Goal: Task Accomplishment & Management: Complete application form

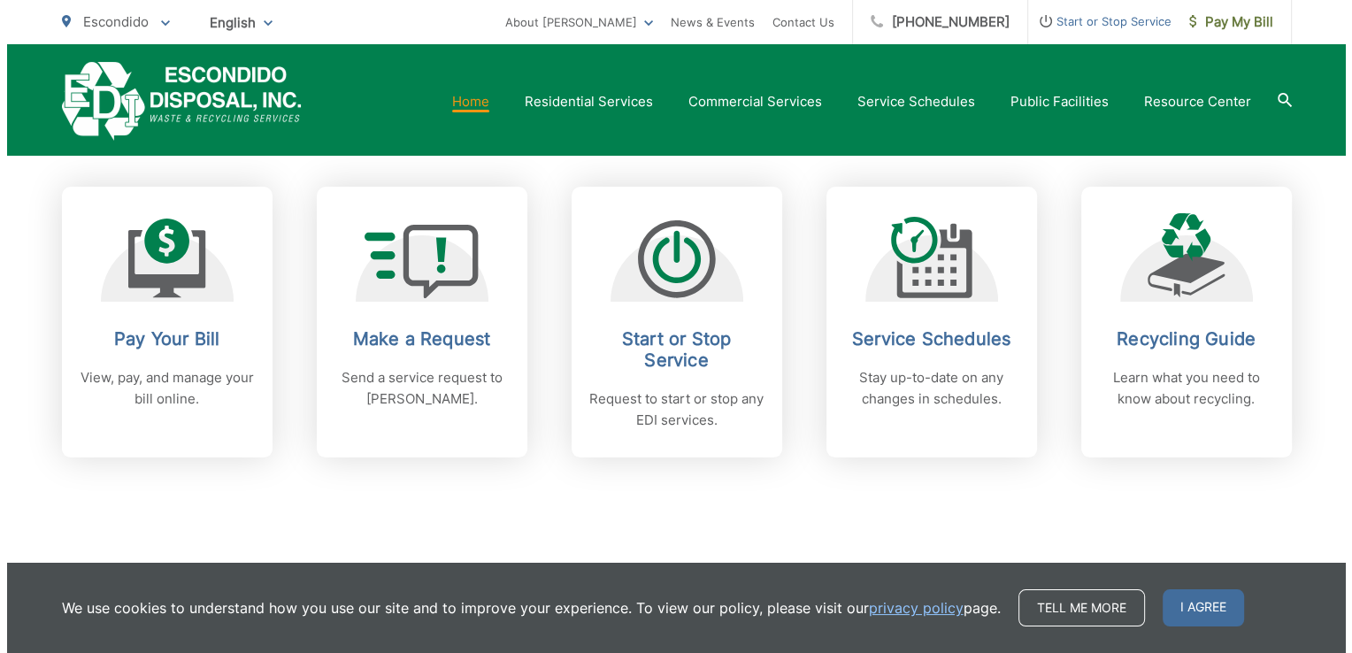
scroll to position [695, 0]
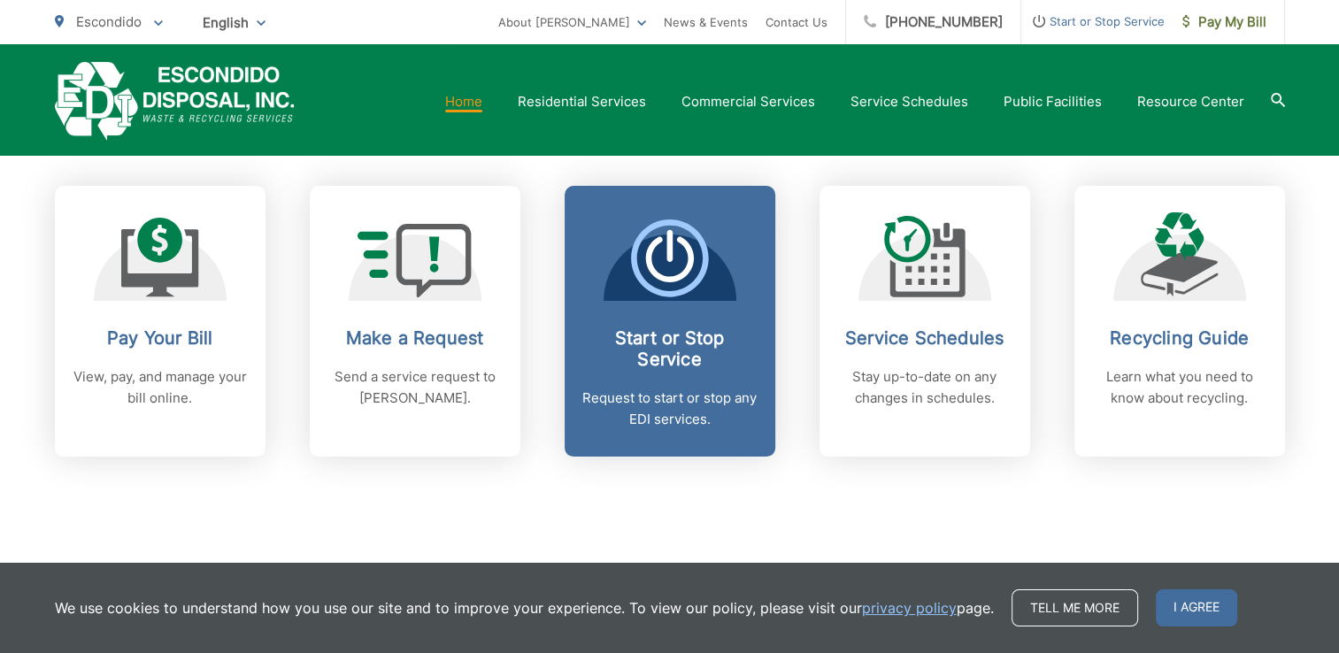
click at [637, 370] on div "Start or Stop Service Request to start or stop any EDI services." at bounding box center [669, 378] width 175 height 103
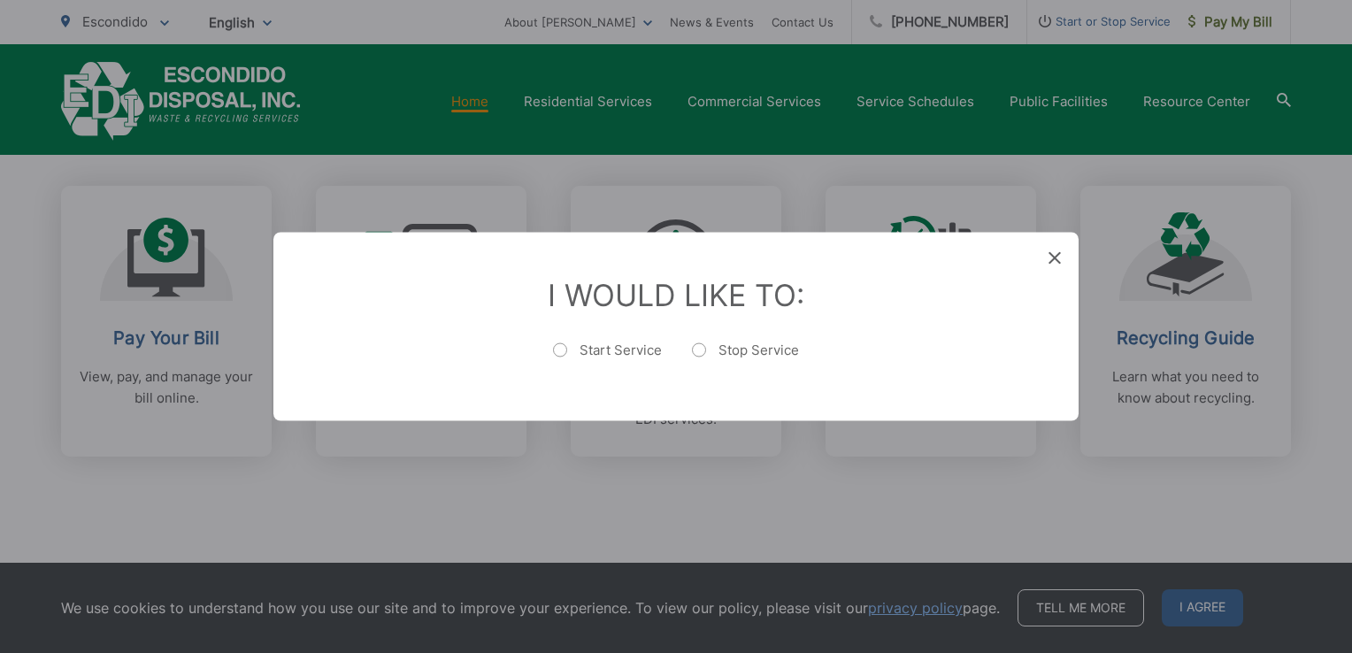
click at [634, 358] on label "Start Service" at bounding box center [607, 359] width 109 height 35
radio input "true"
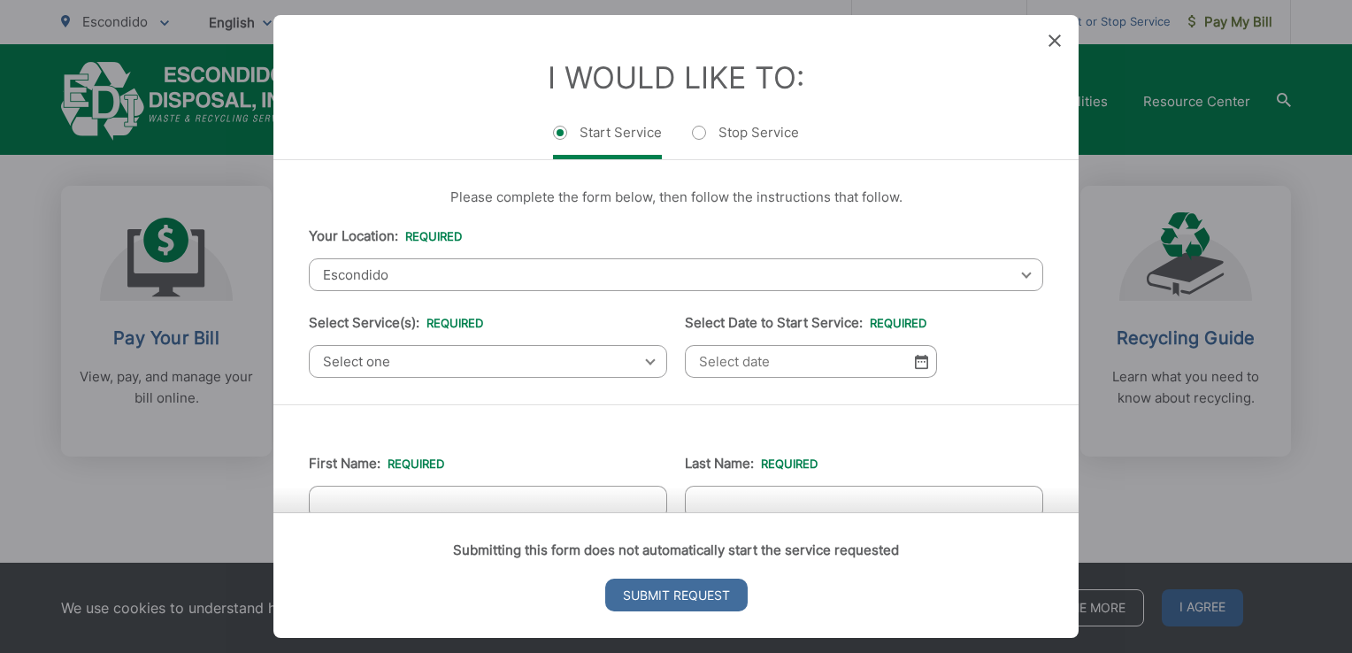
click at [495, 358] on span "Select one" at bounding box center [488, 361] width 358 height 33
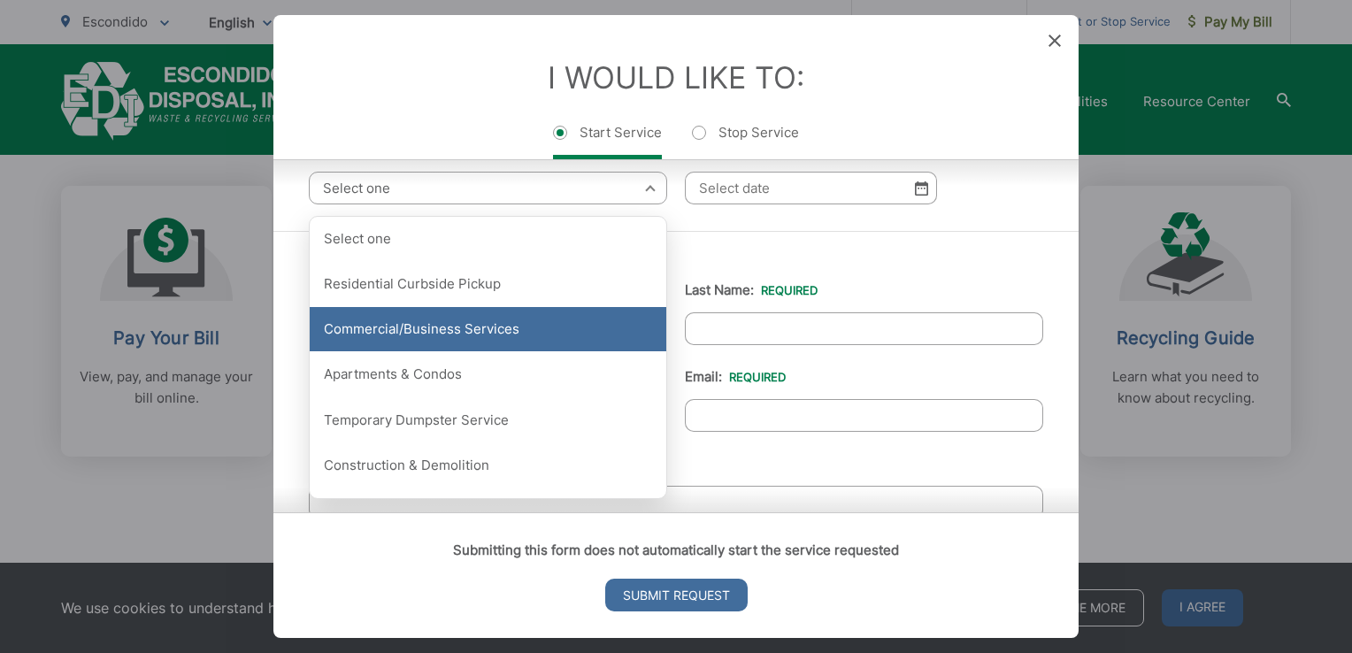
scroll to position [174, 0]
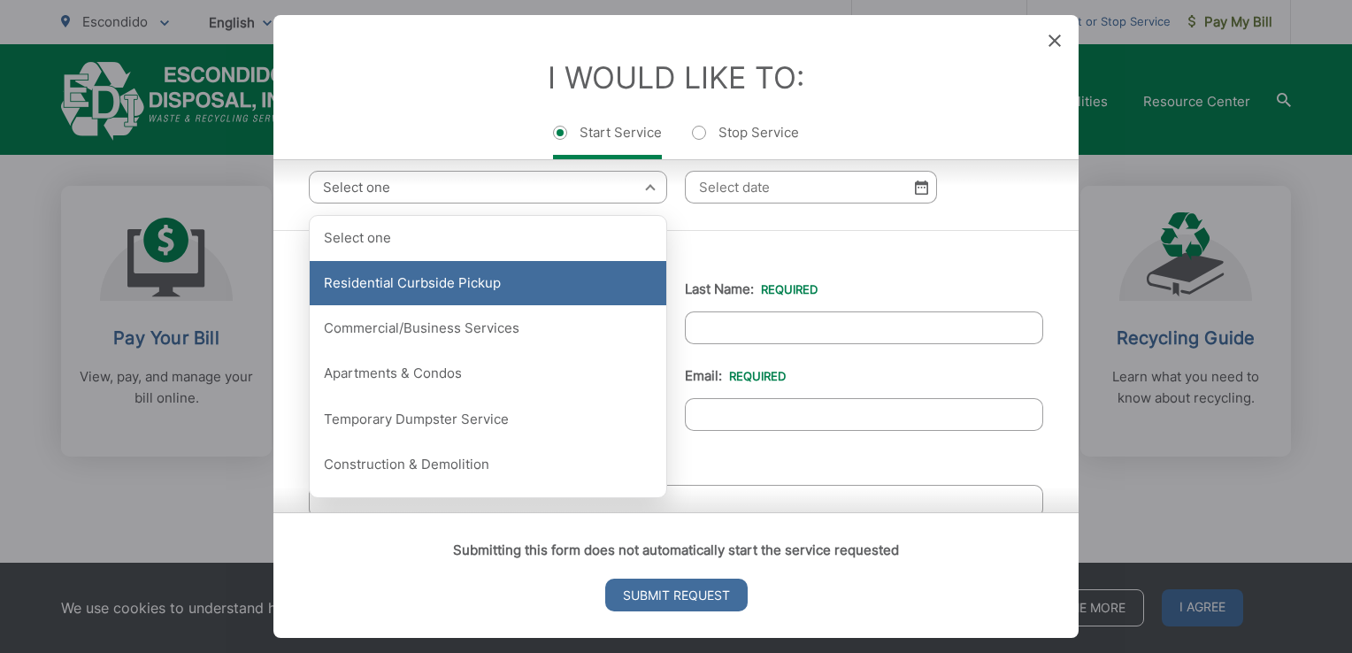
click at [540, 293] on div "Residential Curbside Pickup" at bounding box center [488, 283] width 357 height 44
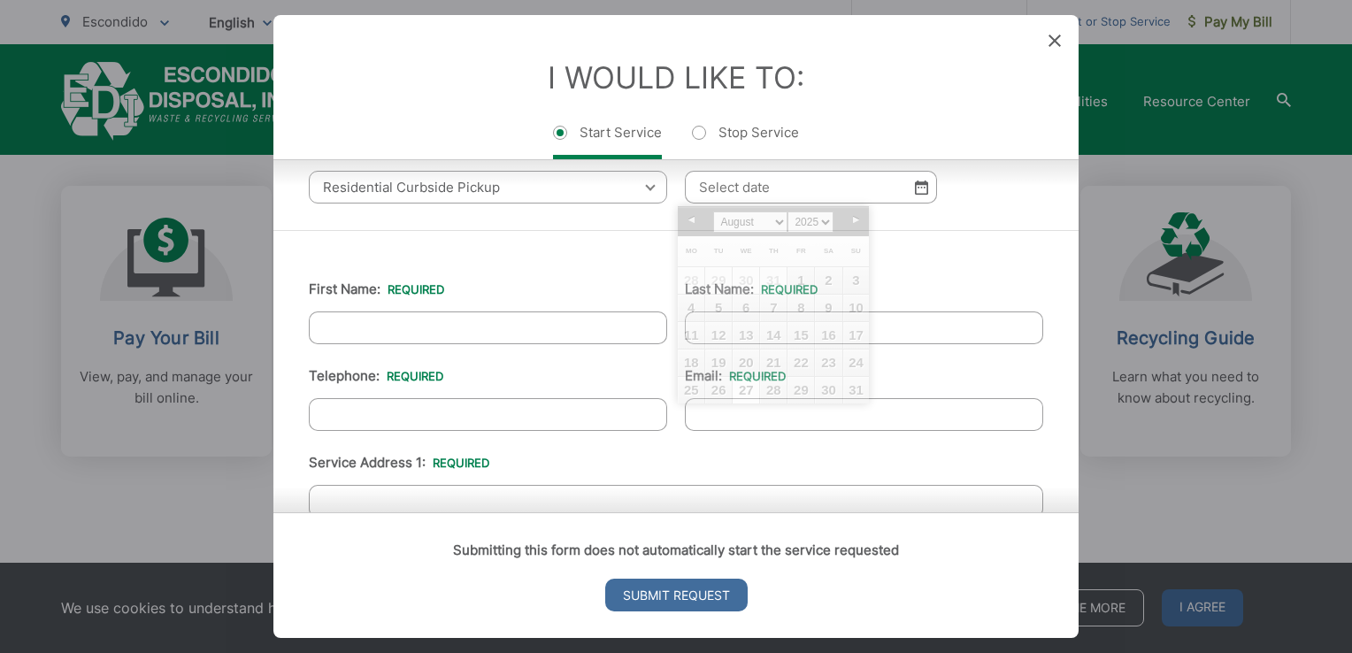
click at [741, 191] on input "Select Date to Start Service: *" at bounding box center [811, 187] width 252 height 33
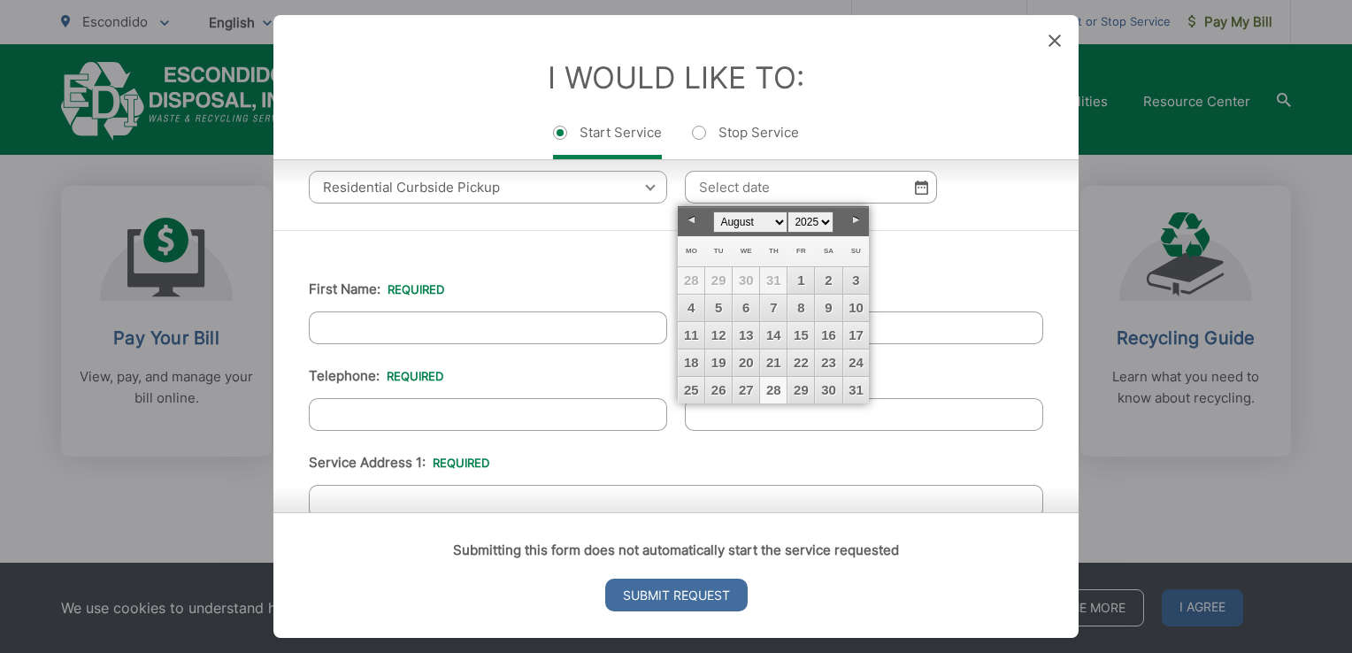
click at [775, 388] on link "28" at bounding box center [773, 390] width 27 height 27
type input "[DATE]"
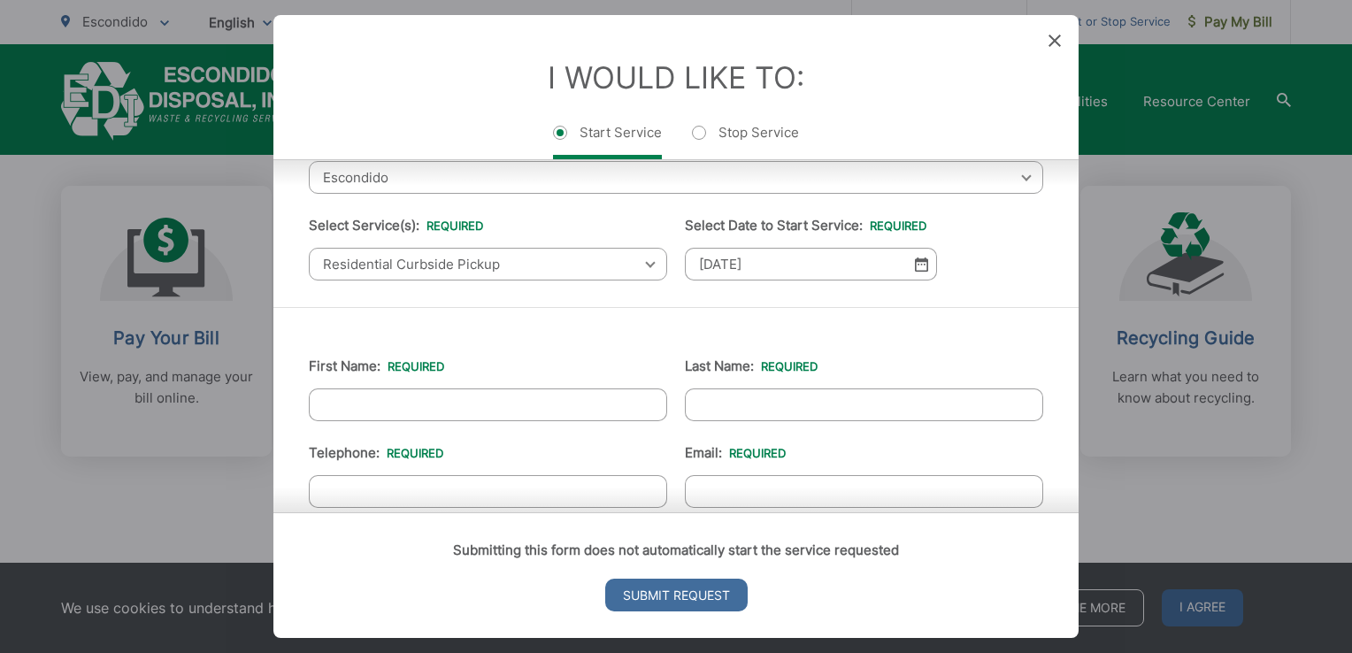
scroll to position [96, 0]
click at [435, 403] on input "First Name: *" at bounding box center [488, 405] width 358 height 33
type input "[PERSON_NAME]"
type input "2482298177"
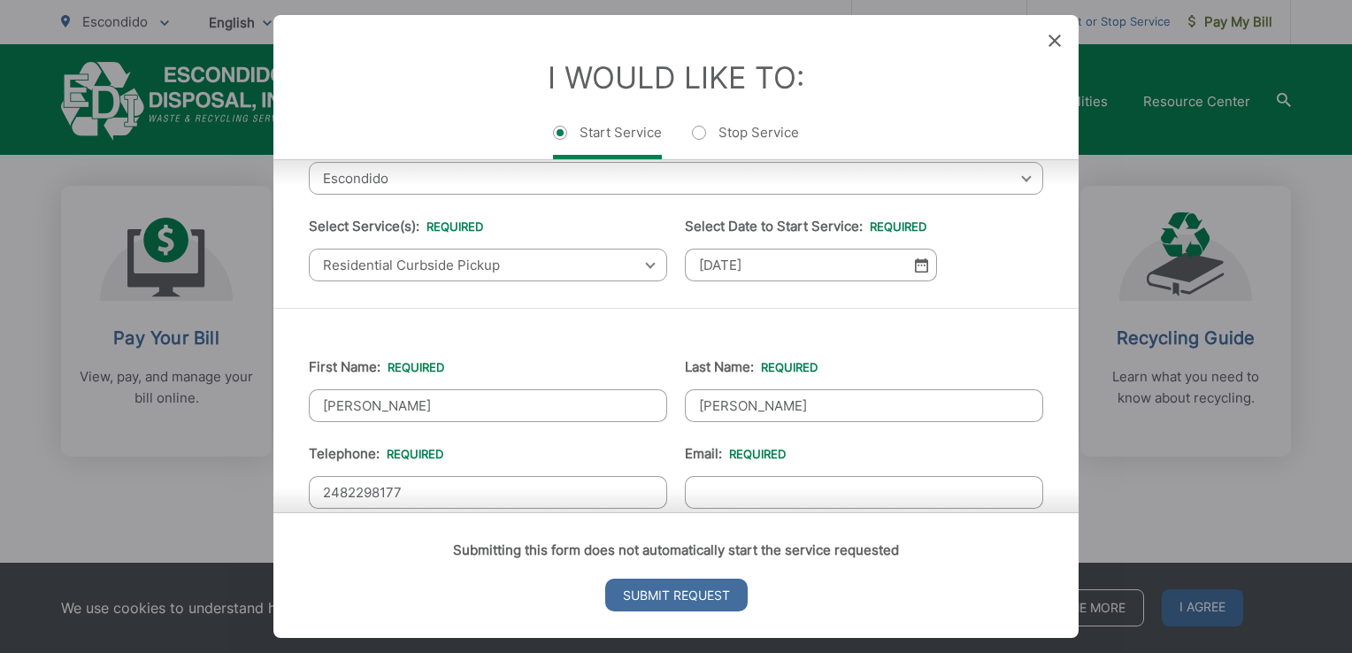
type input "[EMAIL_ADDRESS][DOMAIN_NAME]"
type input "[GEOGRAPHIC_DATA]"
type input "92127"
type input "15639 VIA [GEOGRAPHIC_DATA]"
type input "[PHONE_NUMBER]"
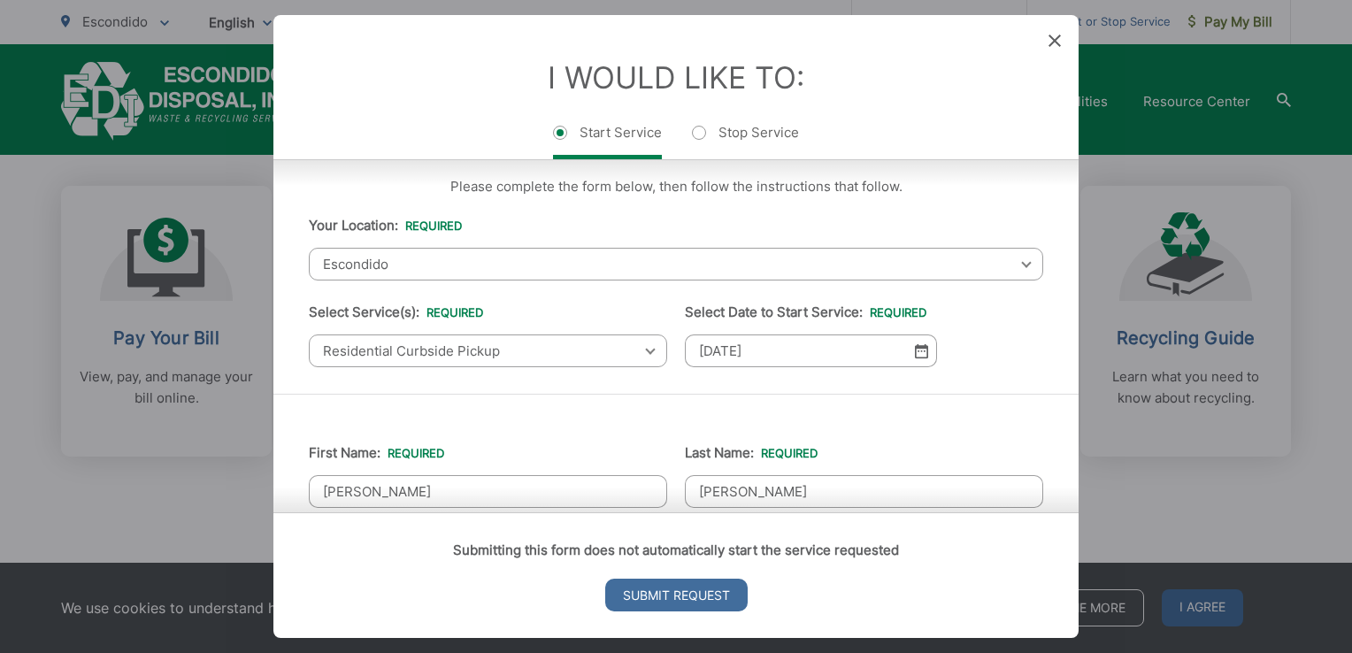
scroll to position [0, 0]
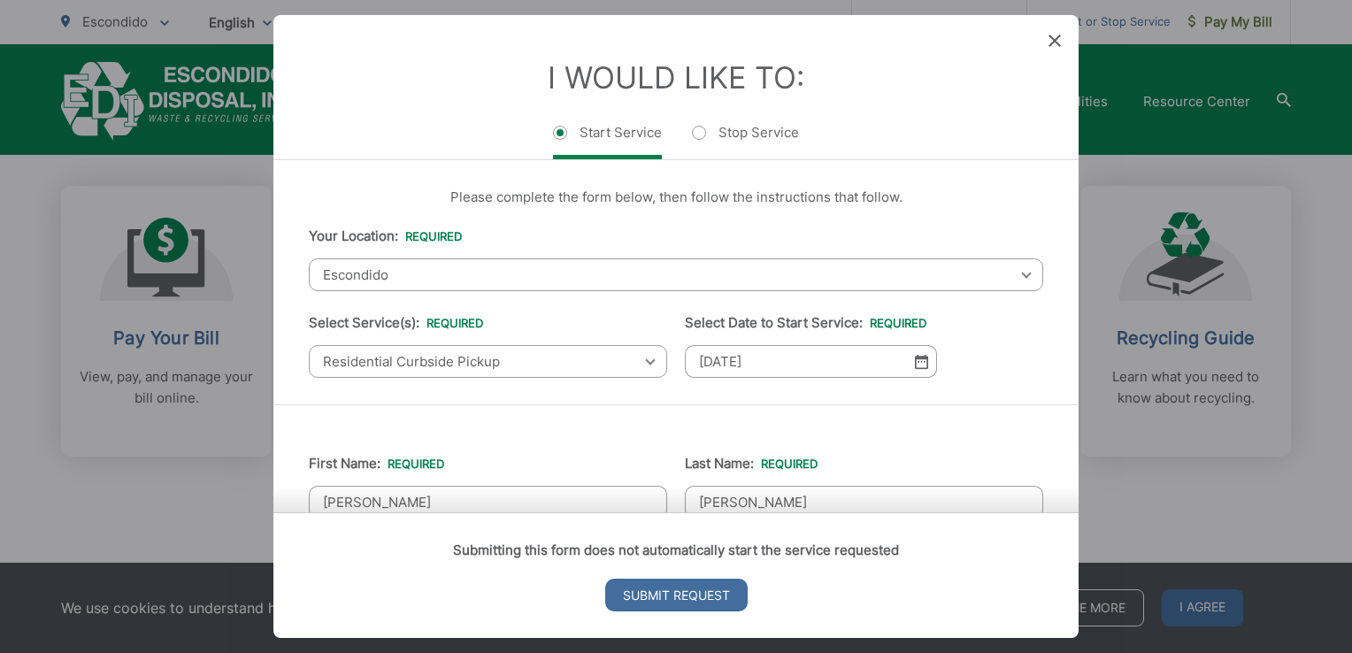
click at [639, 361] on span "Residential Curbside Pickup" at bounding box center [488, 361] width 358 height 33
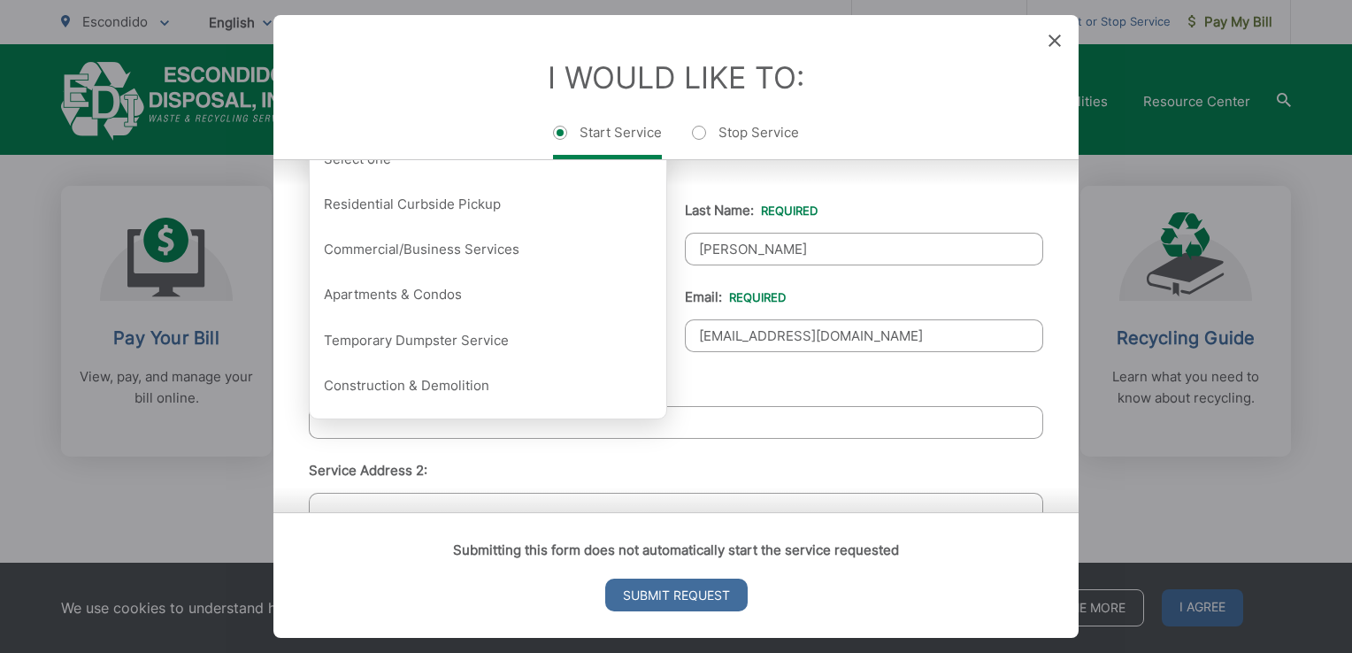
click at [708, 434] on ul "First Name: * [PERSON_NAME] Last Name: * [PERSON_NAME] Telephone: * [PHONE_NUMB…" at bounding box center [676, 565] width 734 height 773
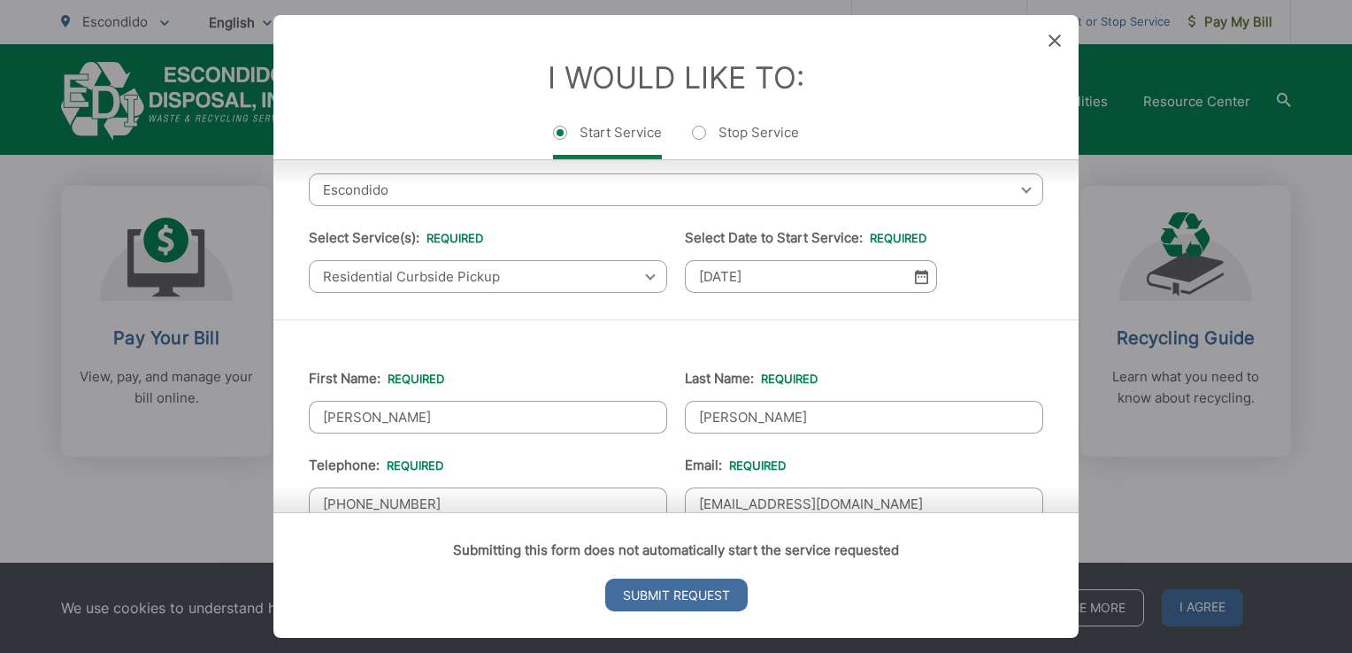
scroll to position [85, 0]
click at [915, 276] on img at bounding box center [921, 276] width 13 height 15
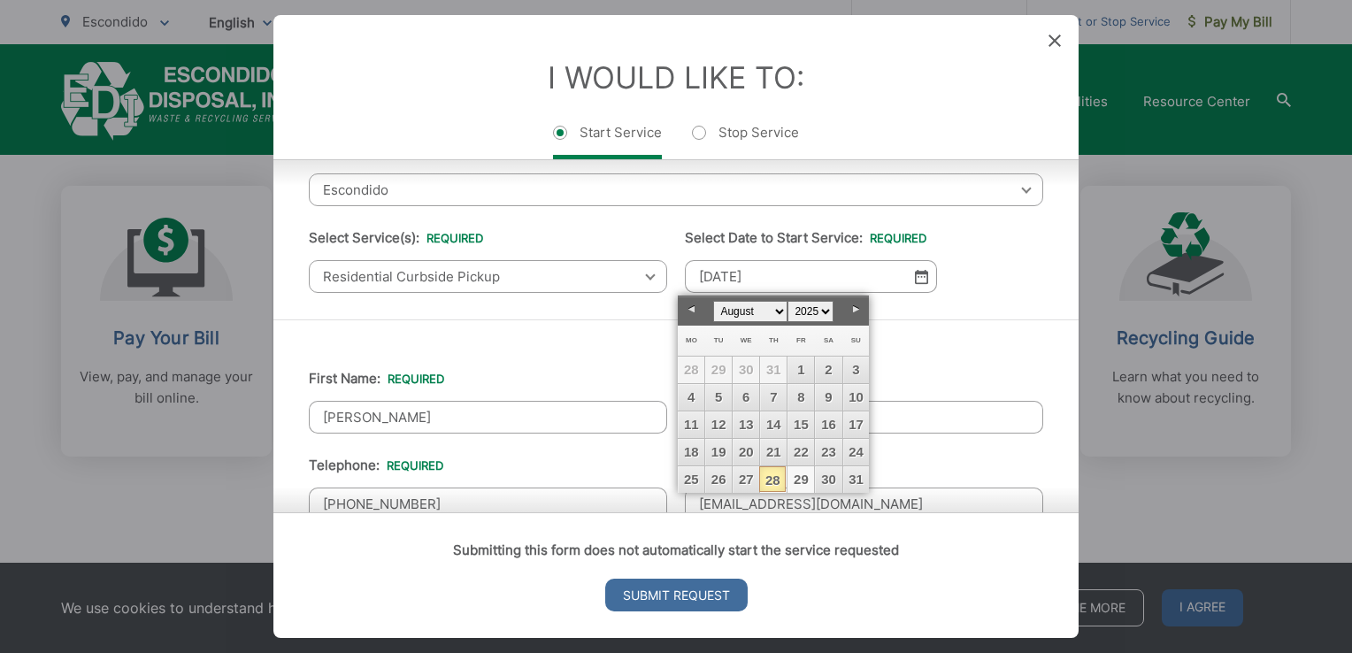
click at [808, 477] on link "29" at bounding box center [800, 479] width 27 height 27
type input "[DATE]"
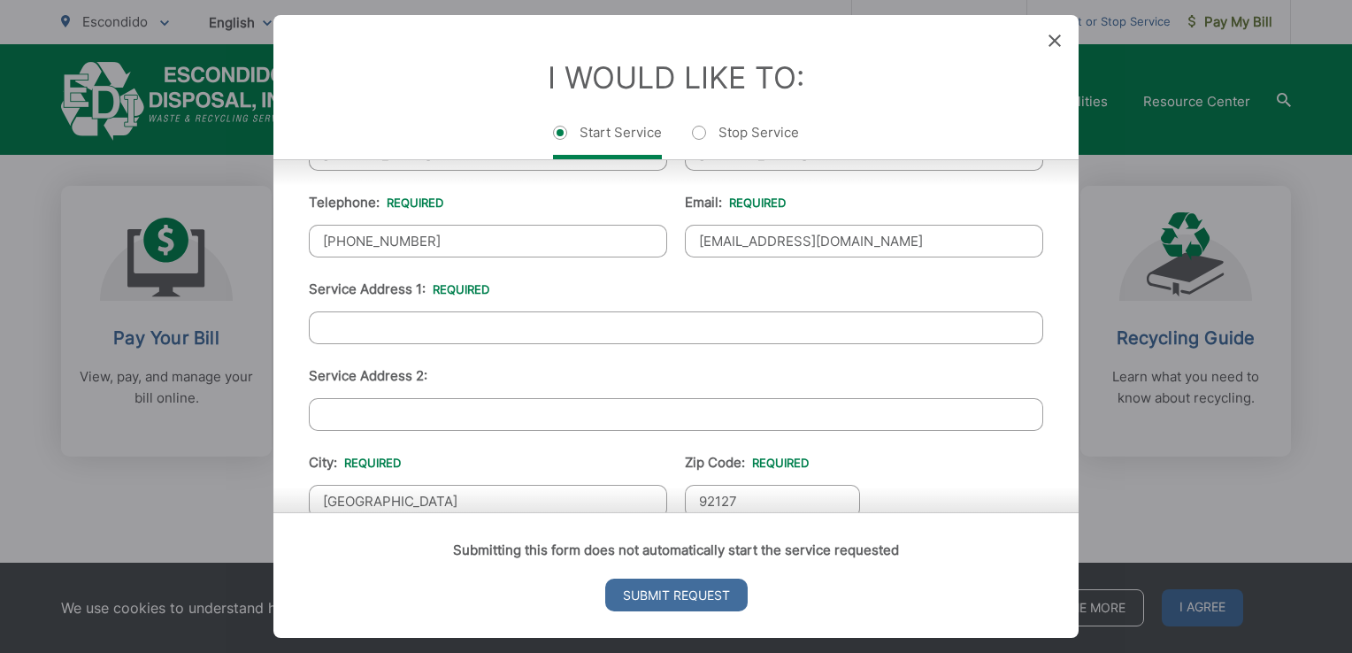
scroll to position [349, 0]
click at [421, 320] on input "Service Address 1: *" at bounding box center [676, 327] width 734 height 33
type input "a"
type input "534 chisos [PERSON_NAME]"
click at [430, 512] on div "Submitting this form does not automatically start the service requested Submit …" at bounding box center [675, 575] width 805 height 126
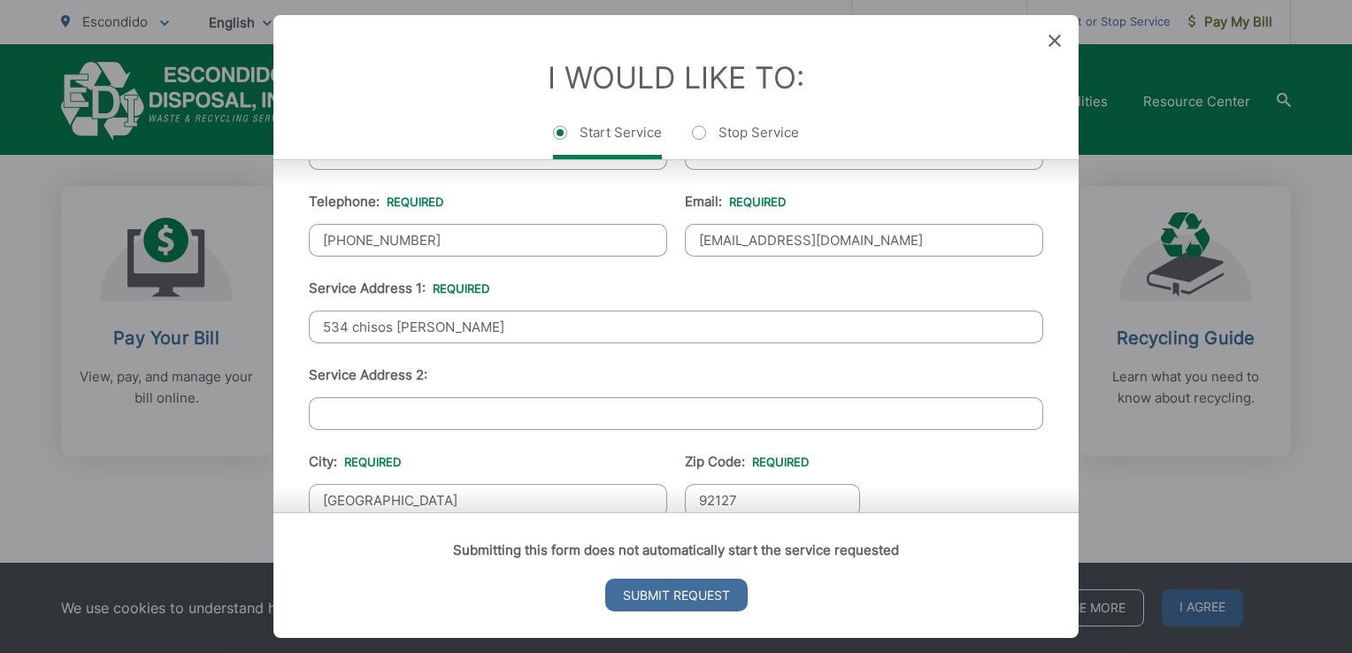
click at [430, 512] on div "Submitting this form does not automatically start the service requested Submit …" at bounding box center [675, 575] width 805 height 126
click at [565, 512] on div "Submitting this form does not automatically start the service requested Submit …" at bounding box center [675, 575] width 805 height 126
click at [578, 512] on div "Submitting this form does not automatically start the service requested Submit …" at bounding box center [675, 575] width 805 height 126
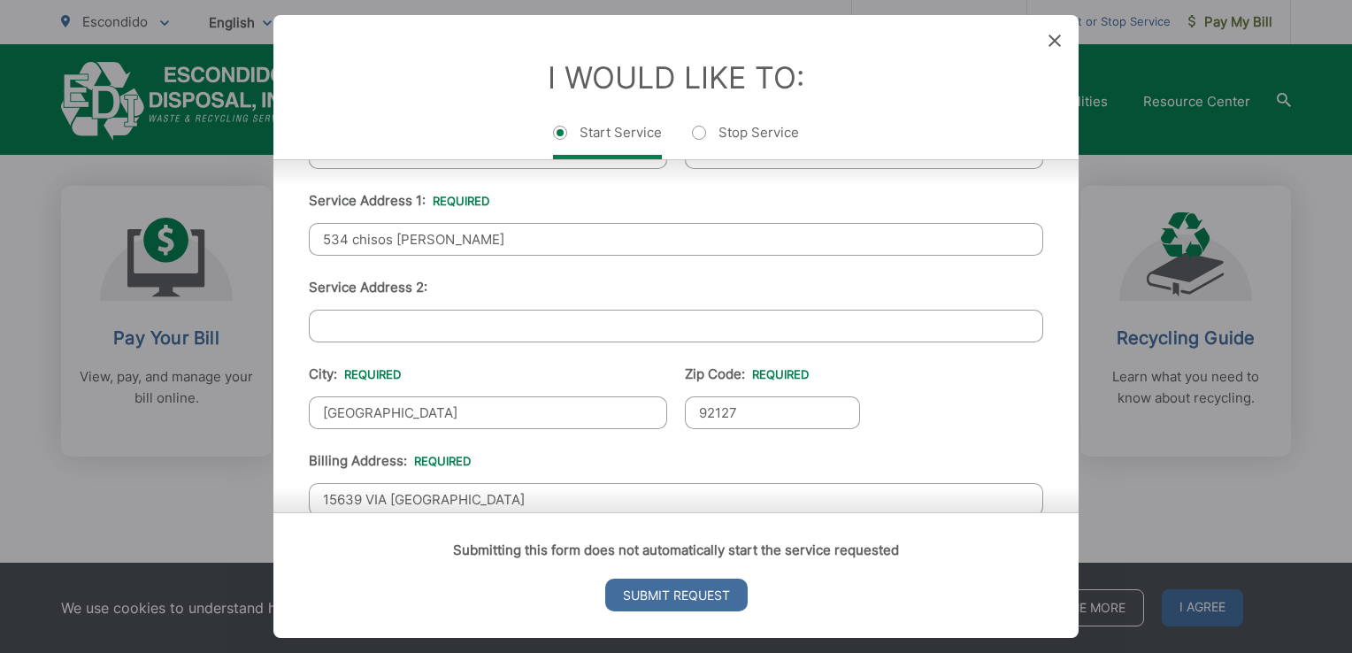
click at [438, 422] on input "[GEOGRAPHIC_DATA]" at bounding box center [488, 412] width 358 height 33
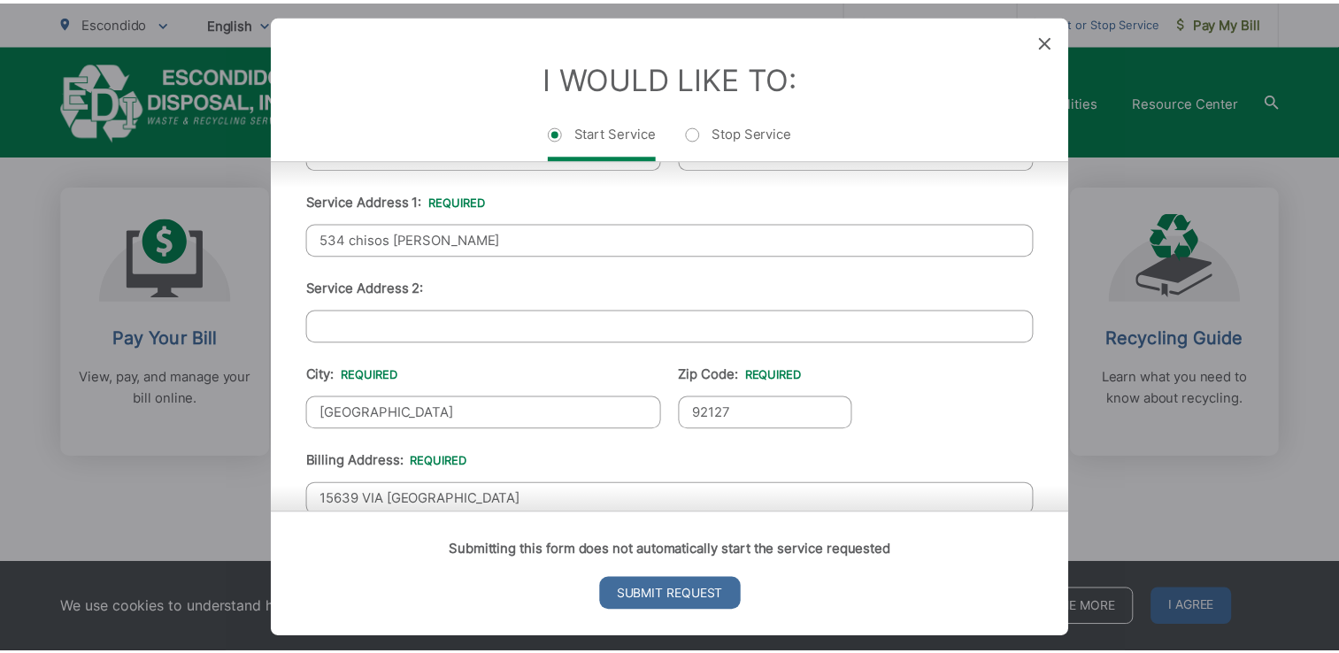
scroll to position [437, 0]
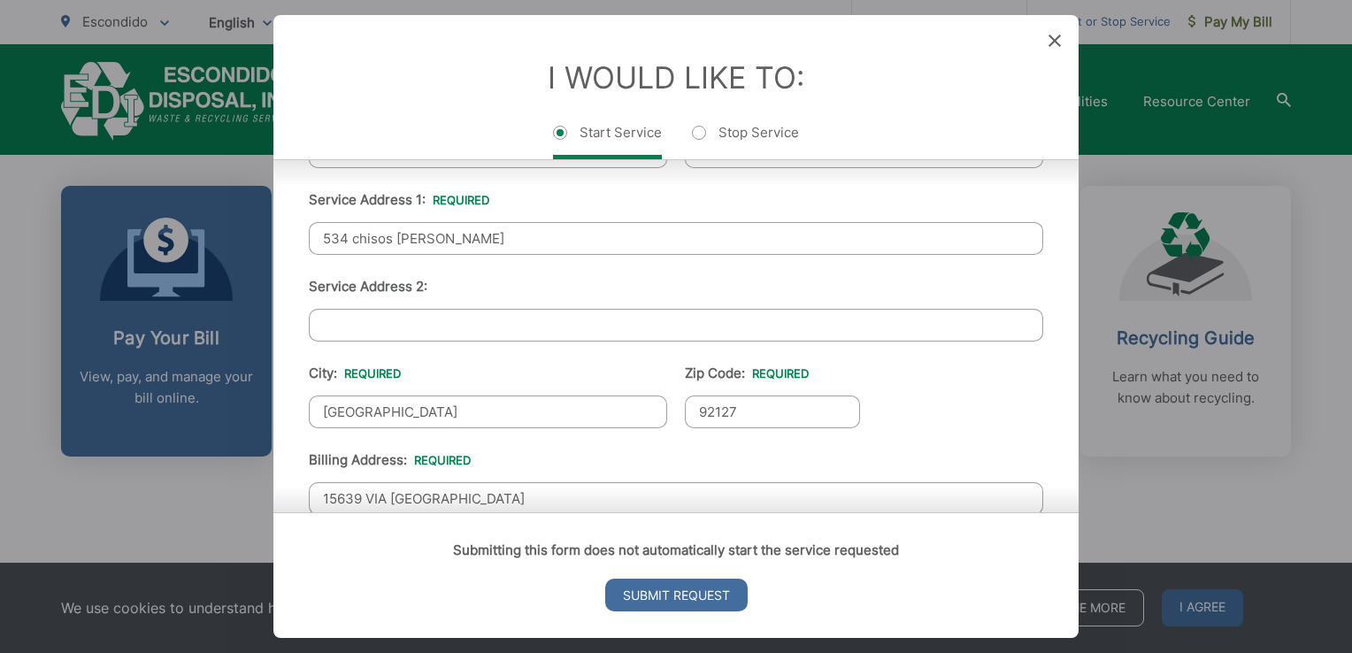
drag, startPoint x: 418, startPoint y: 410, endPoint x: 117, endPoint y: 407, distance: 300.8
click at [117, 407] on div "Entry Status None In Progress Completed None None In Progress Completed I Would…" at bounding box center [676, 326] width 1352 height 653
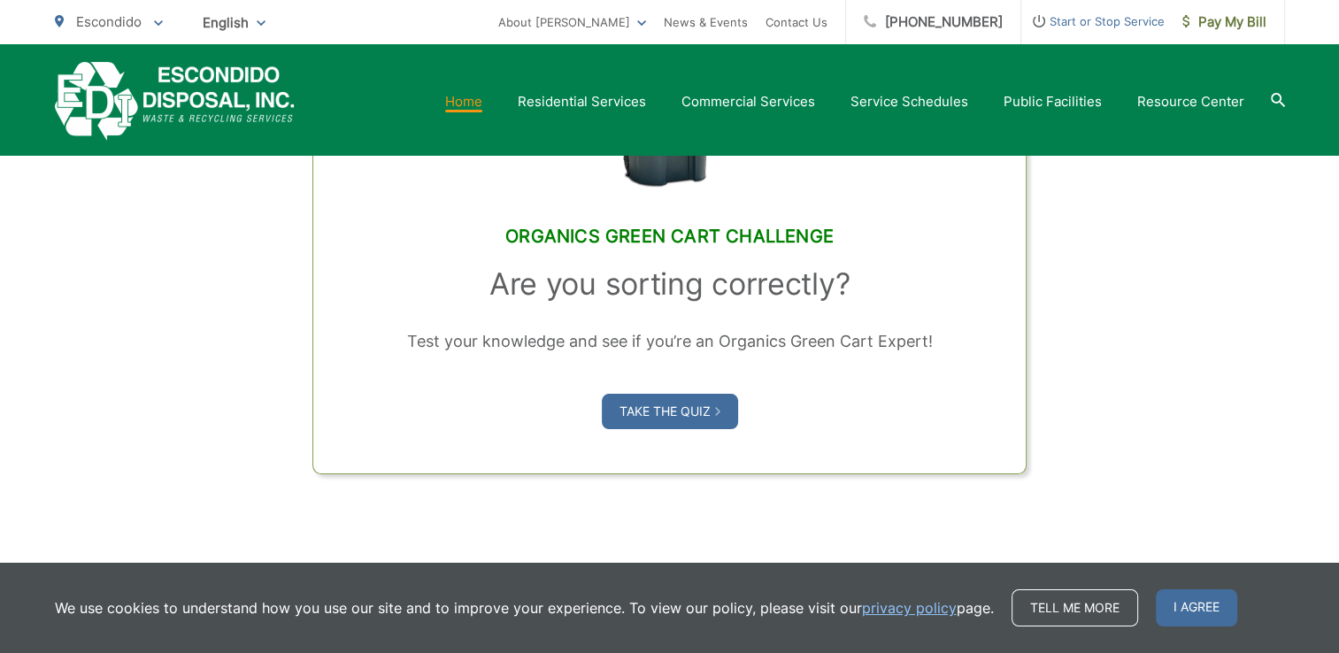
scroll to position [1402, 0]
click at [1182, 603] on span "I agree" at bounding box center [1196, 607] width 81 height 37
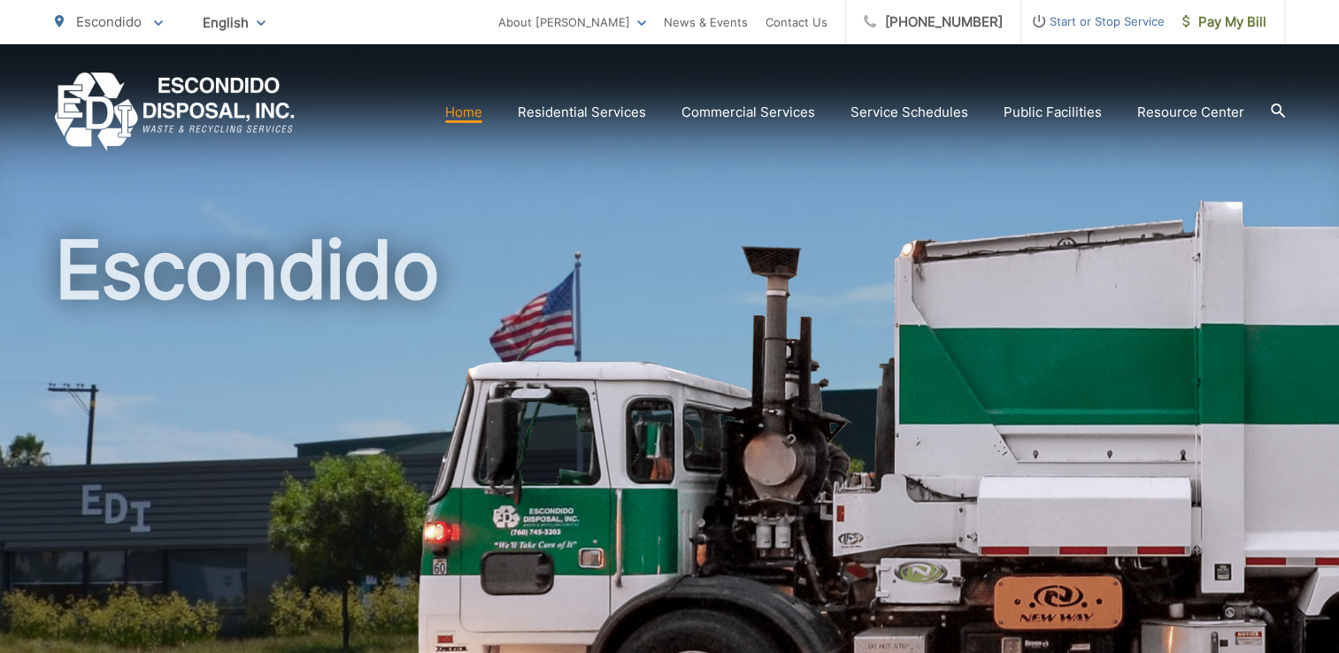
scroll to position [0, 0]
